Goal: Find specific page/section: Find specific page/section

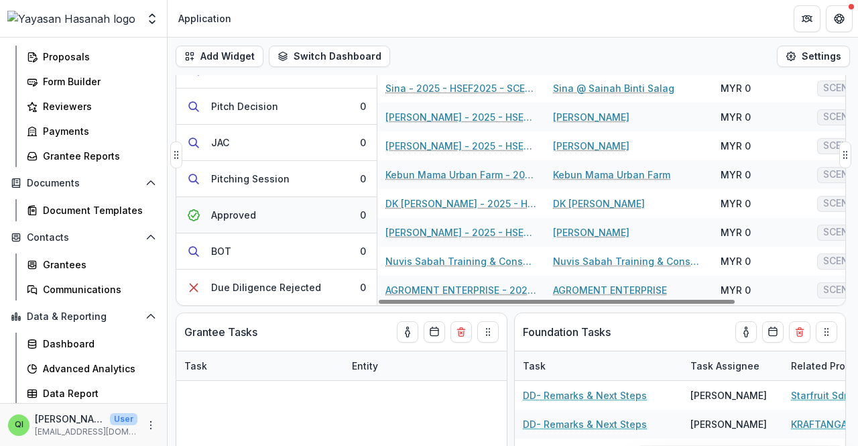
scroll to position [239, 0]
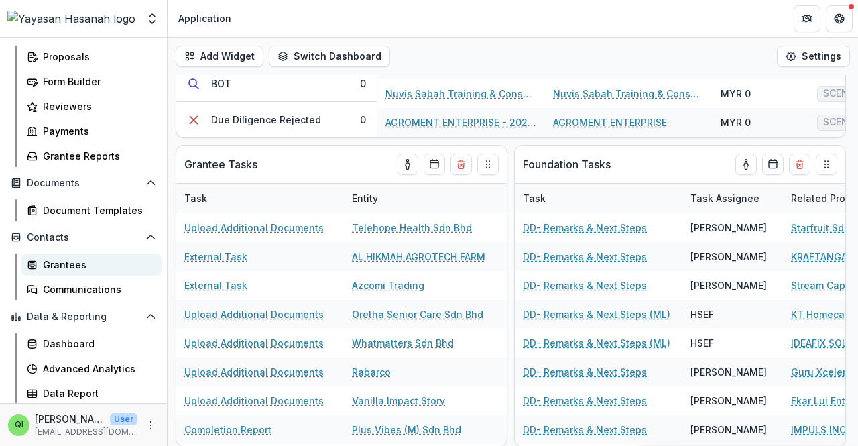
click at [104, 260] on div "Grantees" at bounding box center [97, 264] width 108 height 14
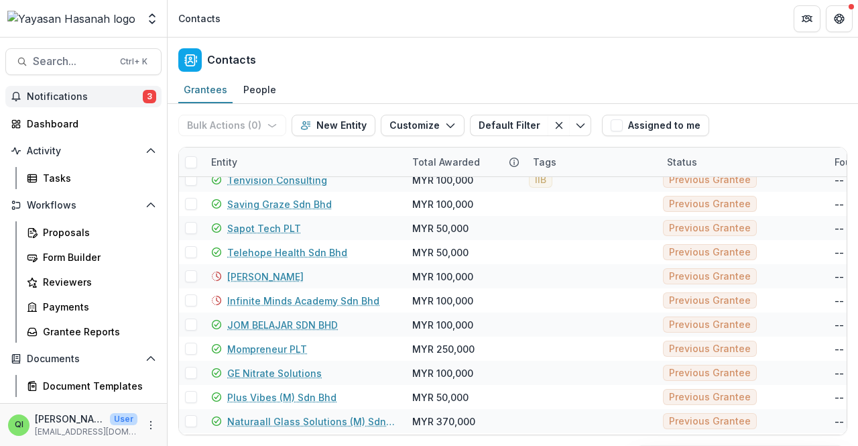
click at [109, 92] on span "Notifications" at bounding box center [85, 96] width 116 height 11
click at [381, 44] on div "Contacts" at bounding box center [513, 58] width 690 height 40
click at [95, 125] on div "Dashboard" at bounding box center [89, 124] width 124 height 14
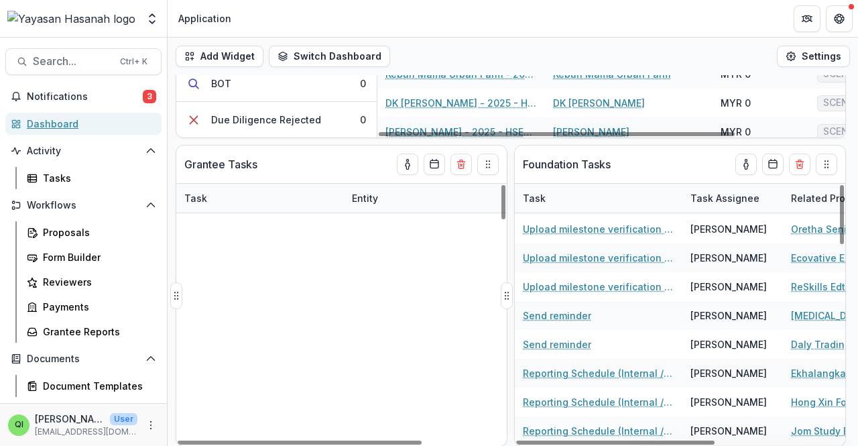
scroll to position [1273, 0]
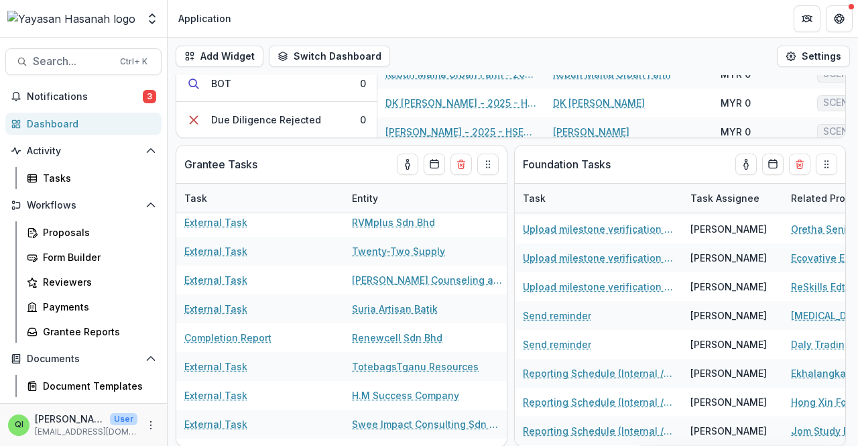
click at [210, 3] on header "Application" at bounding box center [513, 18] width 690 height 37
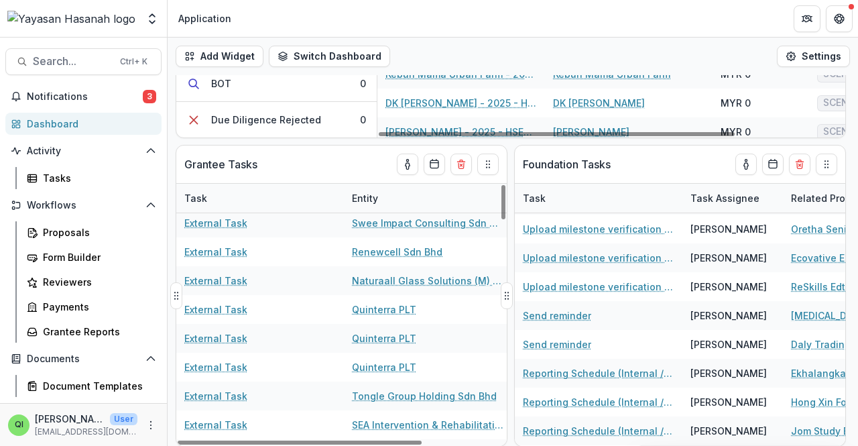
scroll to position [1697, 0]
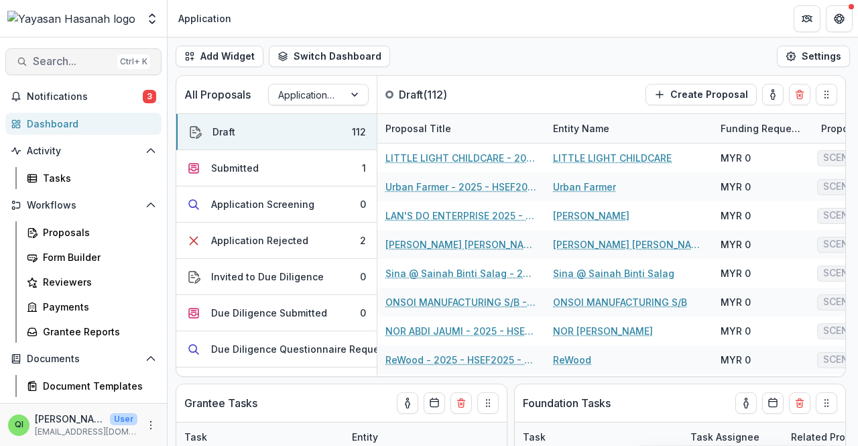
click at [101, 56] on span "Search..." at bounding box center [72, 61] width 79 height 13
type input "*****"
